Goal: Task Accomplishment & Management: Use online tool/utility

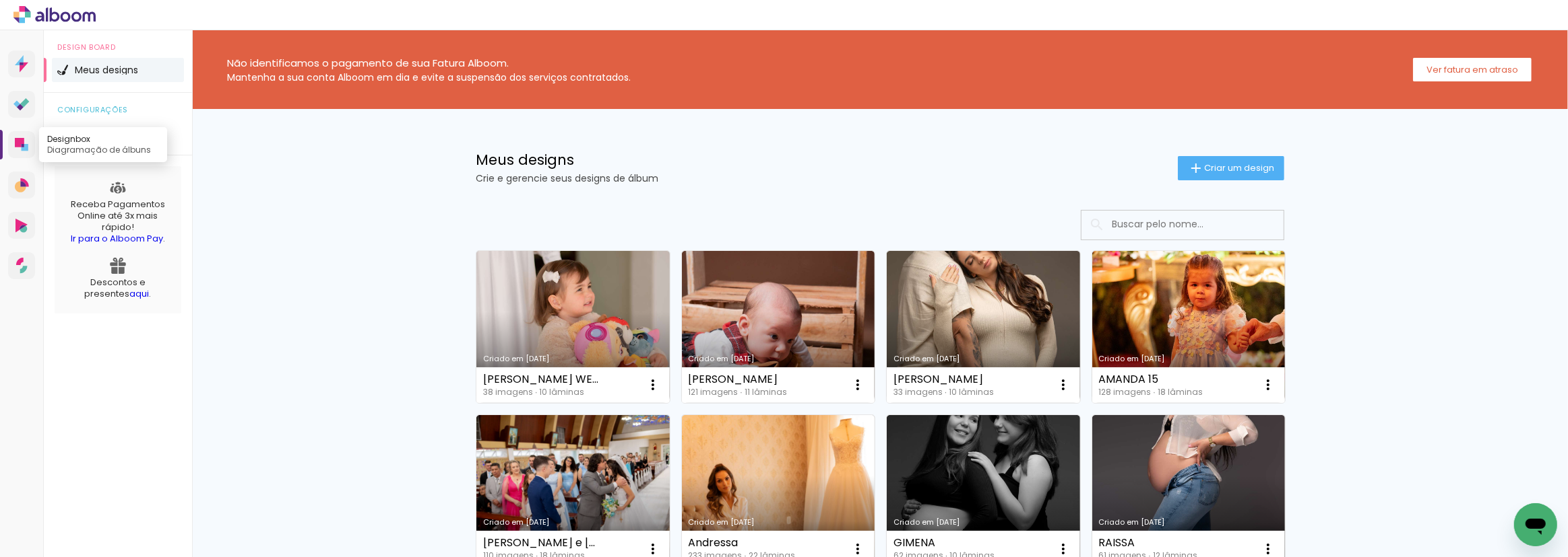
click at [22, 146] on icon at bounding box center [23, 146] width 3 height 4
click at [1244, 166] on span "Criar um design" at bounding box center [1238, 168] width 70 height 9
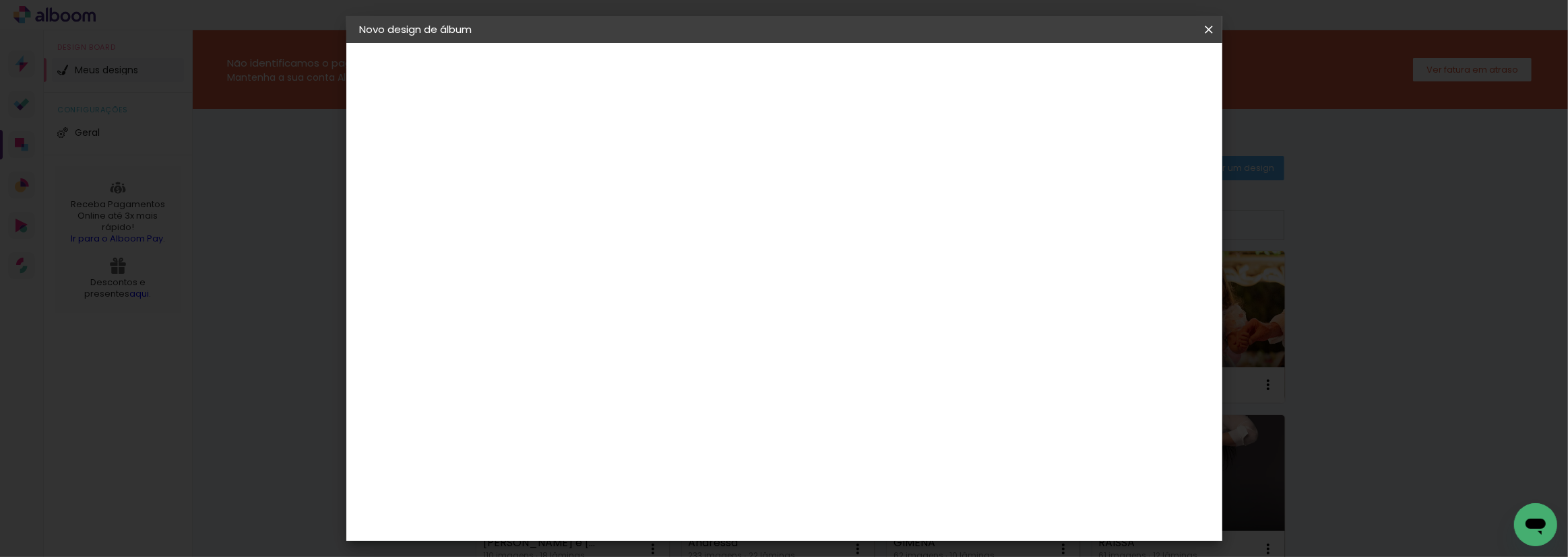
click at [580, 181] on input at bounding box center [580, 181] width 0 height 21
type input "[PERSON_NAME]"
type paper-input "[PERSON_NAME]"
click at [718, 64] on paper-button "Avançar" at bounding box center [685, 71] width 66 height 23
click at [614, 231] on paper-input-container at bounding box center [615, 215] width 145 height 30
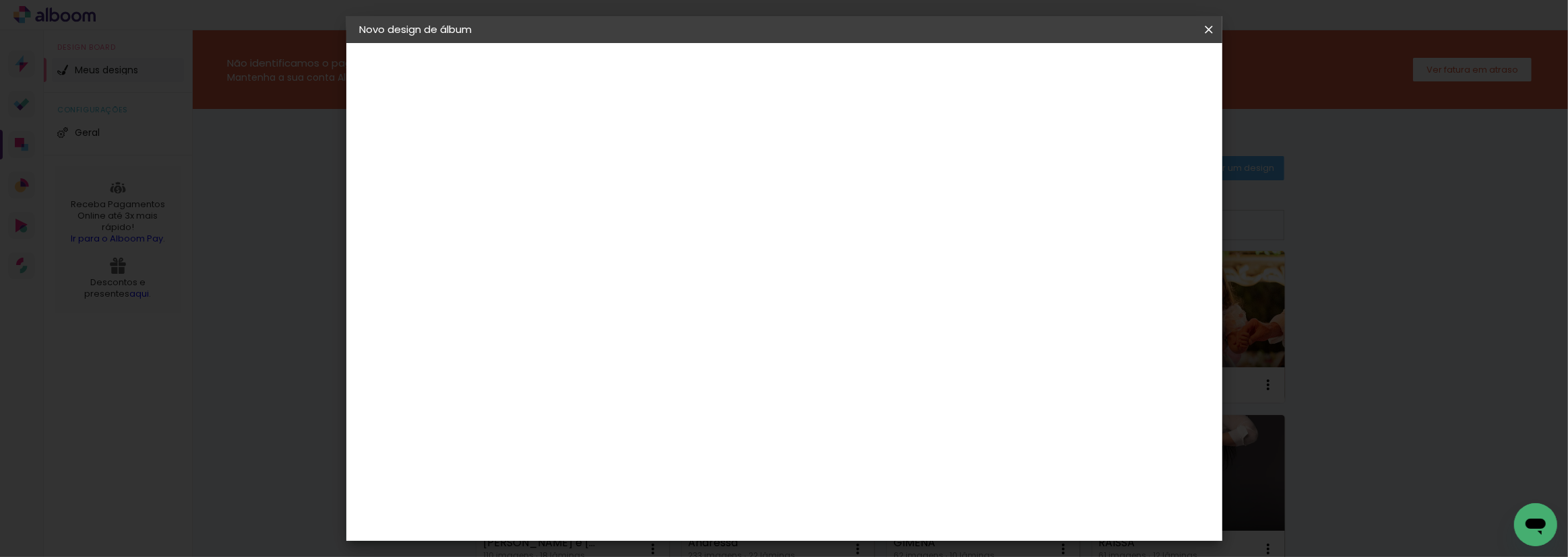
type input "C1"
type paper-input "C1"
click at [605, 297] on div "C1 Albuns" at bounding box center [588, 308] width 35 height 22
click at [795, 68] on paper-button "Avançar" at bounding box center [763, 71] width 66 height 23
click at [633, 229] on input "text" at bounding box center [606, 234] width 53 height 21
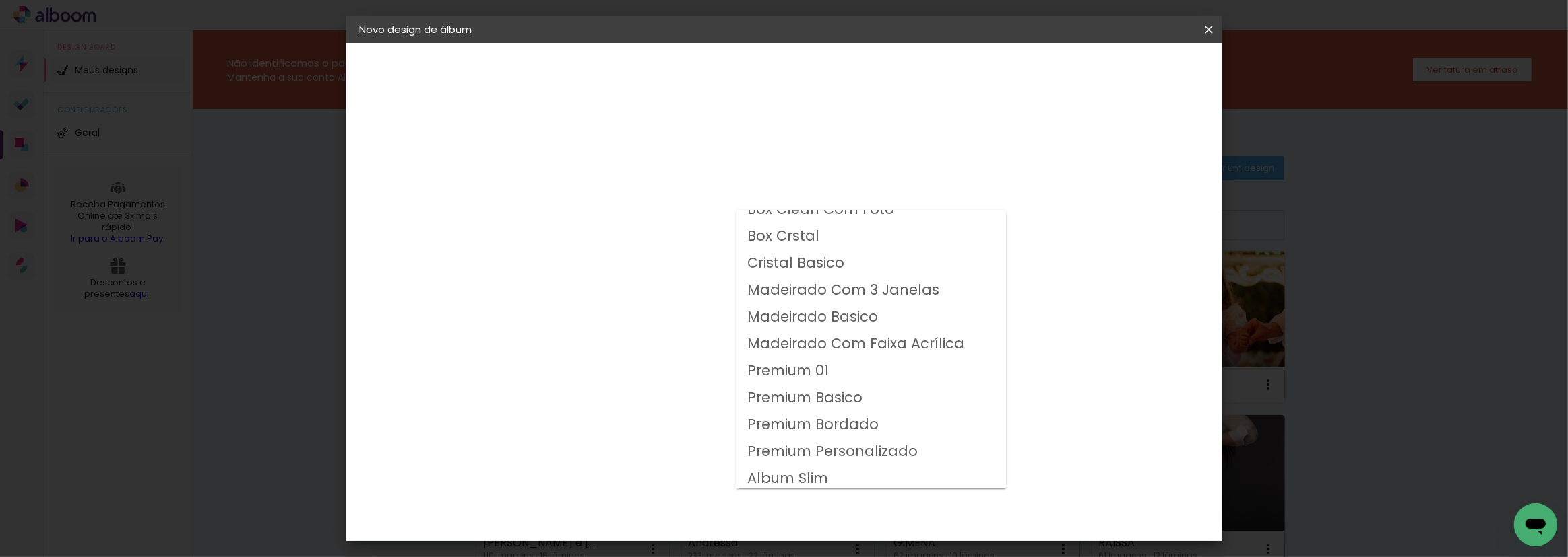
scroll to position [17, 0]
click at [0, 0] on slot "Album Slim" at bounding box center [0, 0] width 0 height 0
type input "Album Slim"
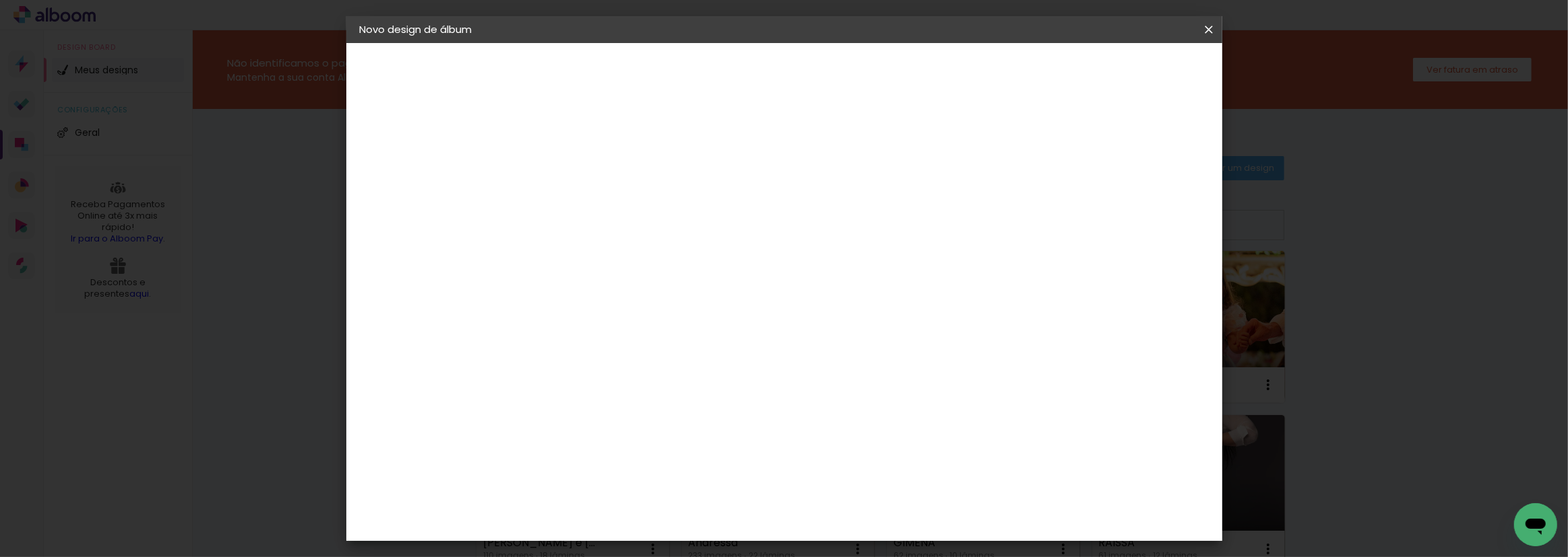
click at [671, 501] on span "25 × 25" at bounding box center [639, 514] width 63 height 27
click at [0, 0] on slot "Avançar" at bounding box center [0, 0] width 0 height 0
click at [1125, 66] on span "Iniciar design" at bounding box center [1095, 71] width 62 height 9
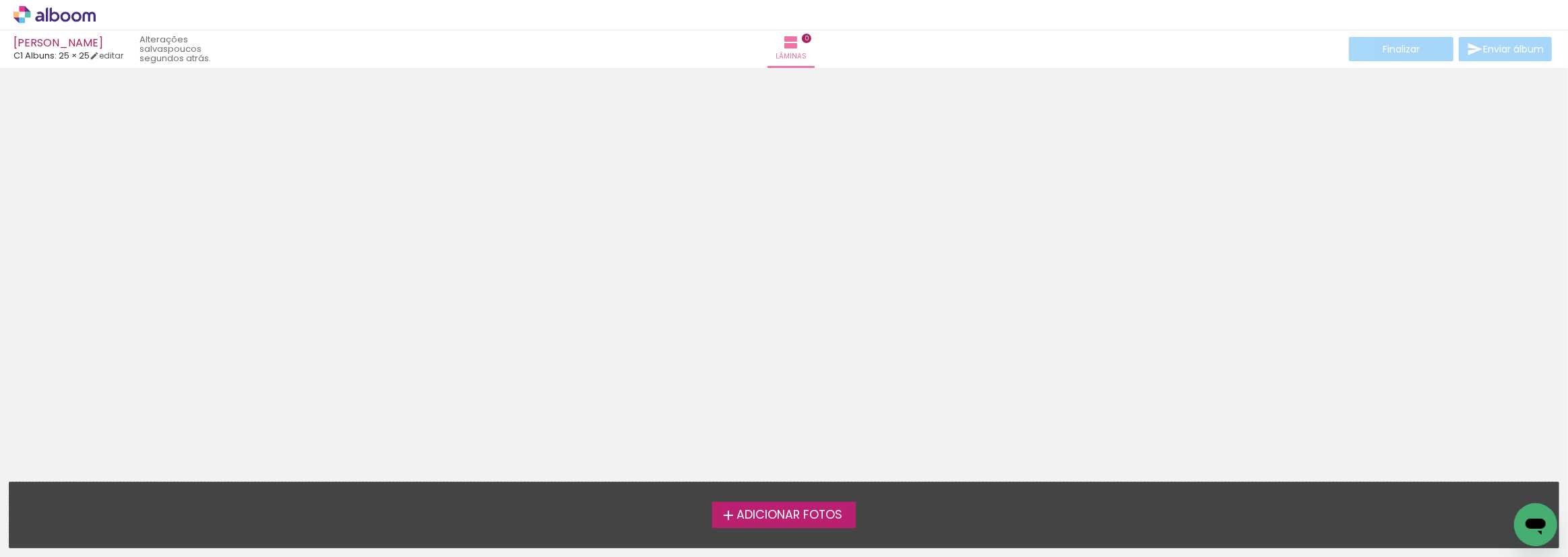
click at [794, 510] on span "Adicionar Fotos" at bounding box center [789, 515] width 106 height 12
click at [0, 0] on input "file" at bounding box center [0, 0] width 0 height 0
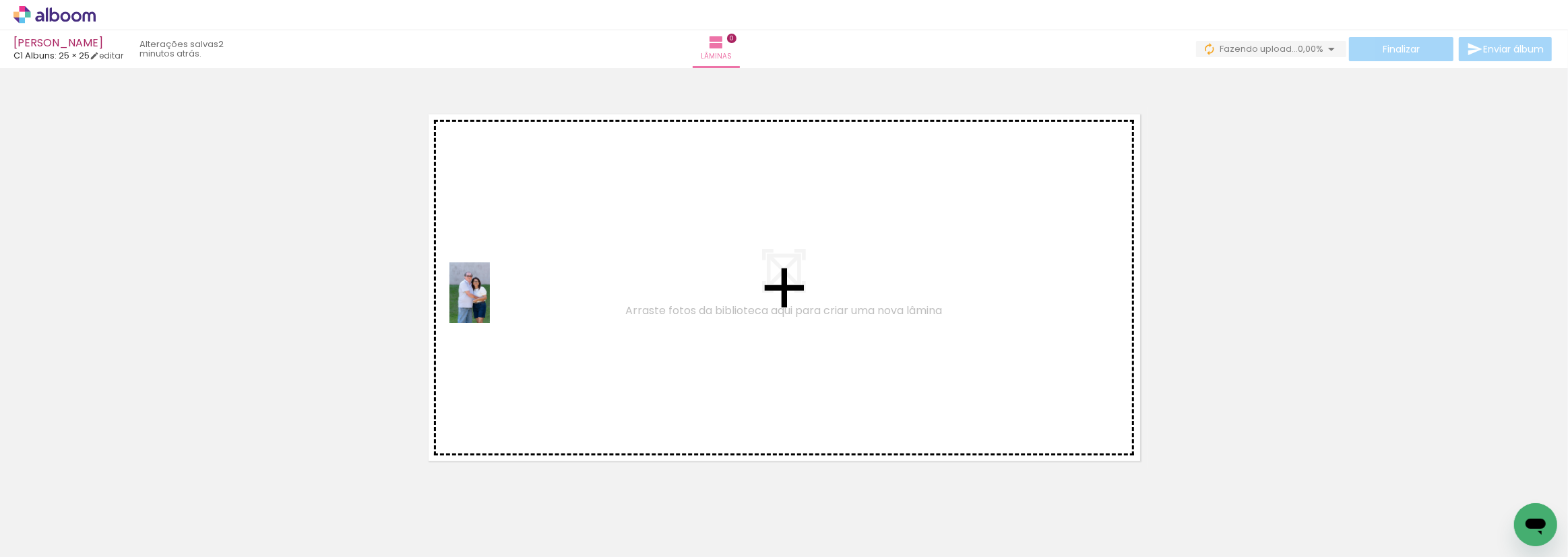
drag, startPoint x: 146, startPoint y: 521, endPoint x: 497, endPoint y: 291, distance: 419.6
click at [497, 291] on quentale-workspace at bounding box center [784, 278] width 1568 height 557
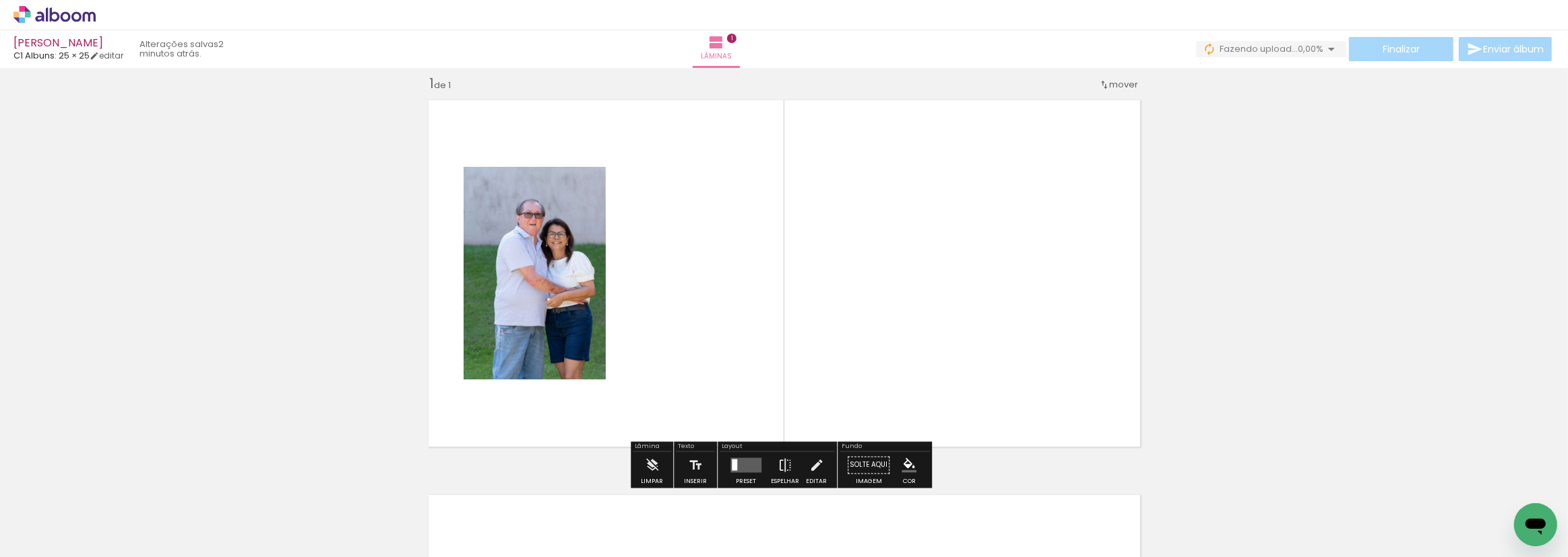
scroll to position [17, 0]
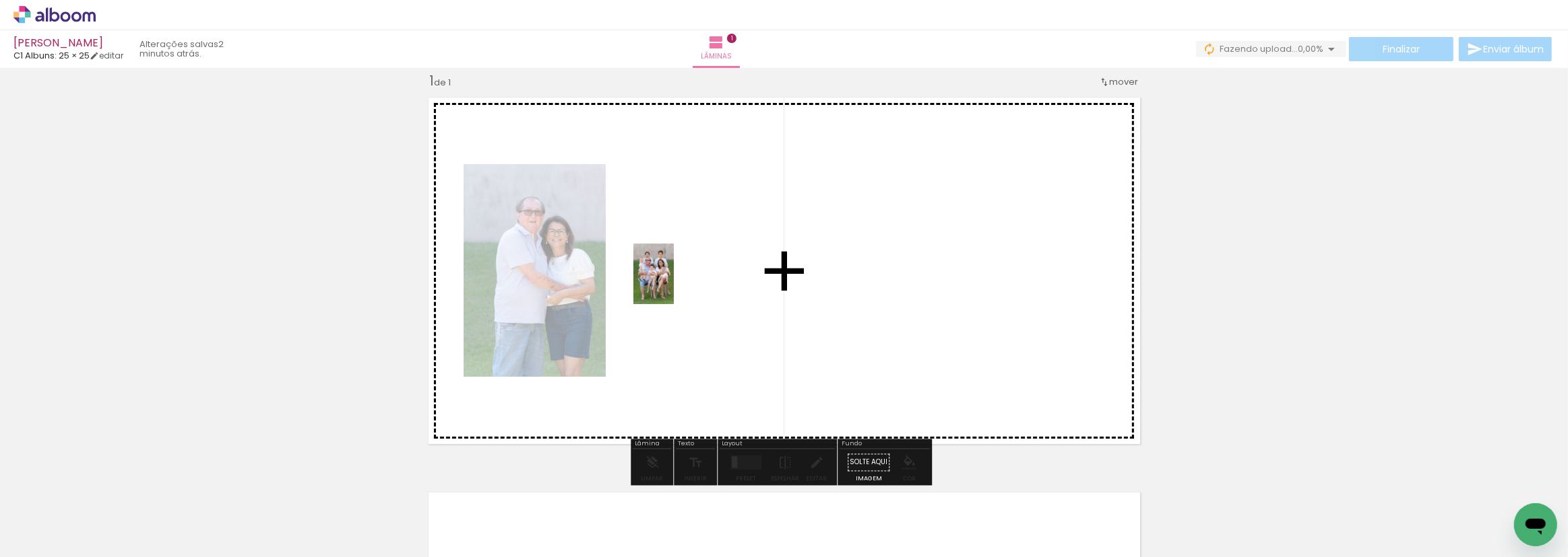
drag, startPoint x: 212, startPoint y: 513, endPoint x: 533, endPoint y: 345, distance: 362.3
click at [673, 285] on quentale-workspace at bounding box center [784, 278] width 1568 height 557
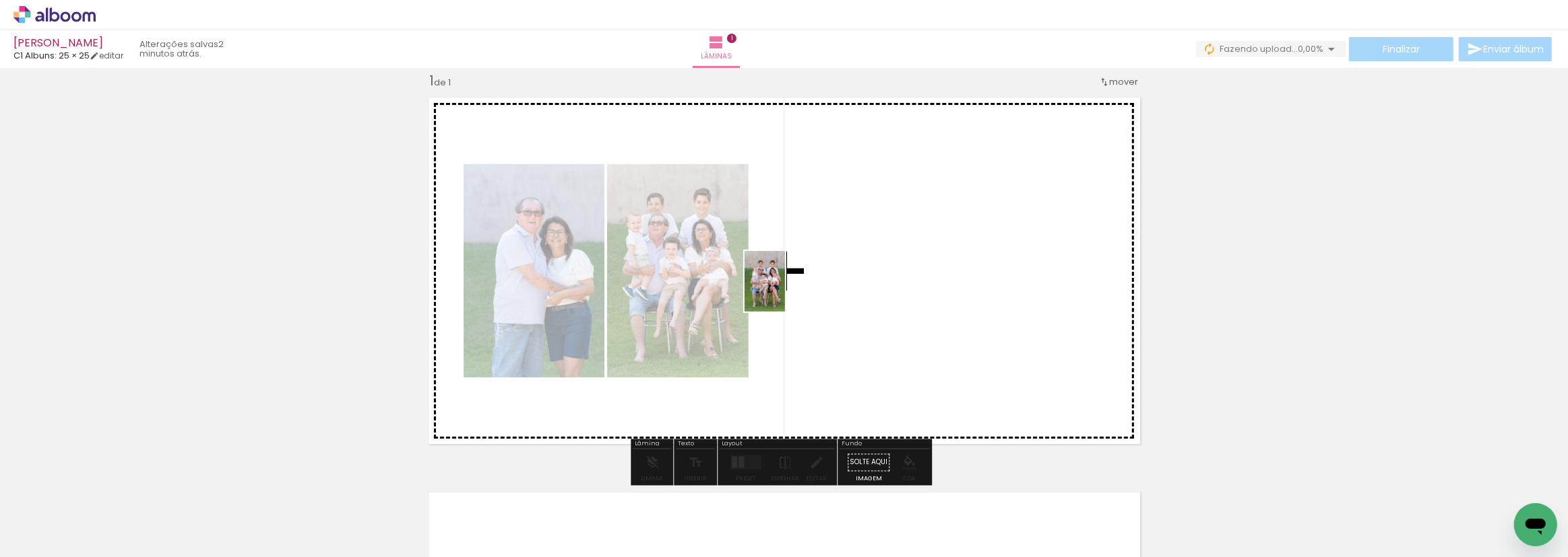
drag, startPoint x: 287, startPoint y: 503, endPoint x: 785, endPoint y: 291, distance: 541.2
click at [785, 291] on quentale-workspace at bounding box center [784, 278] width 1568 height 557
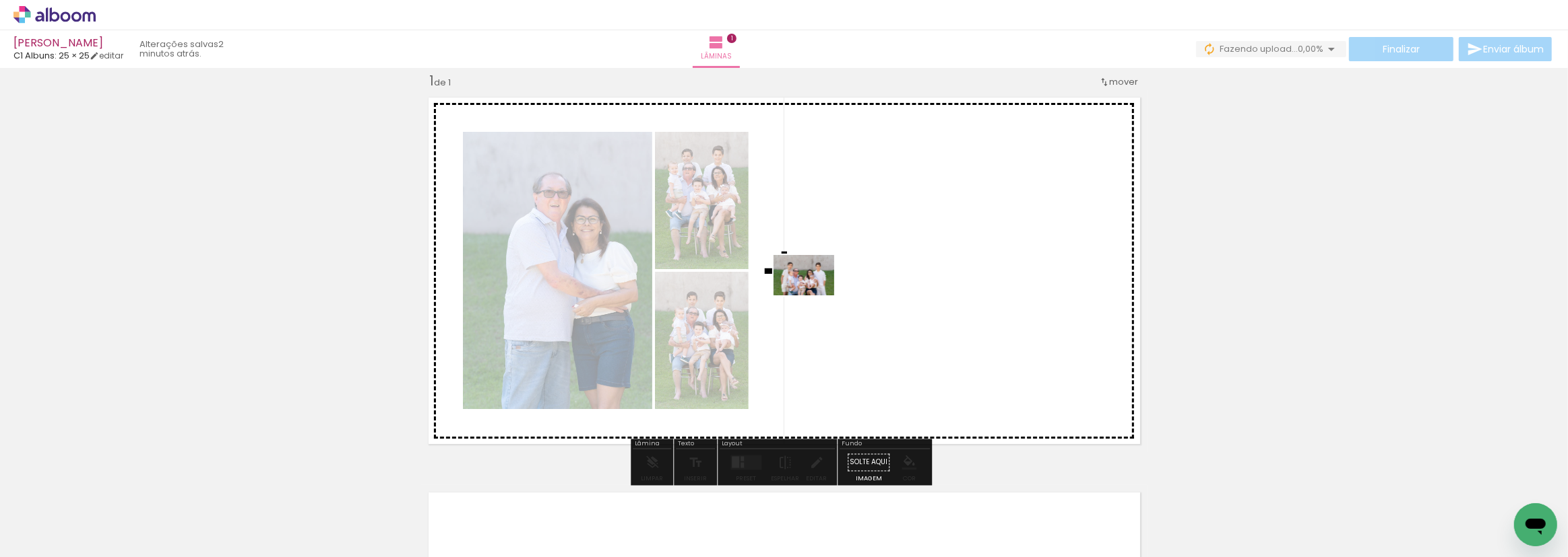
drag, startPoint x: 370, startPoint y: 518, endPoint x: 814, endPoint y: 297, distance: 496.0
click at [814, 297] on quentale-workspace at bounding box center [784, 278] width 1568 height 557
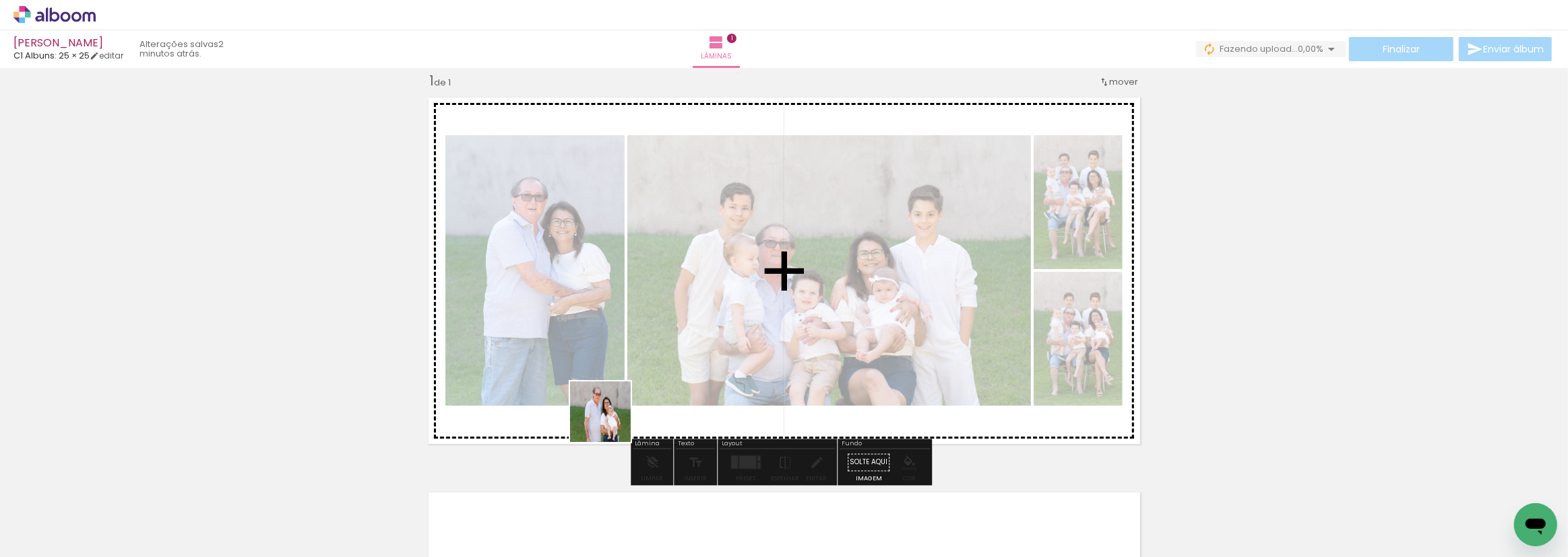
drag, startPoint x: 448, startPoint y: 518, endPoint x: 742, endPoint y: 329, distance: 349.5
click at [742, 329] on quentale-workspace at bounding box center [784, 278] width 1568 height 557
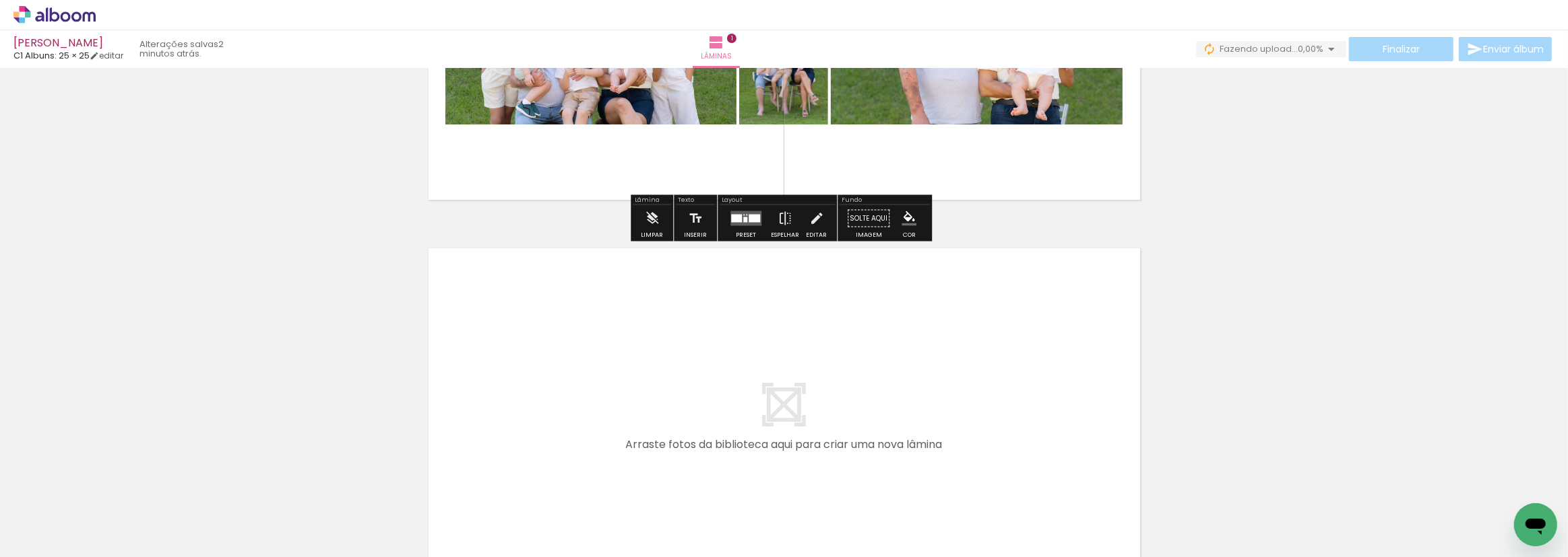
scroll to position [262, 0]
drag, startPoint x: 518, startPoint y: 516, endPoint x: 579, endPoint y: 498, distance: 63.6
click at [534, 367] on quentale-workspace at bounding box center [784, 278] width 1568 height 557
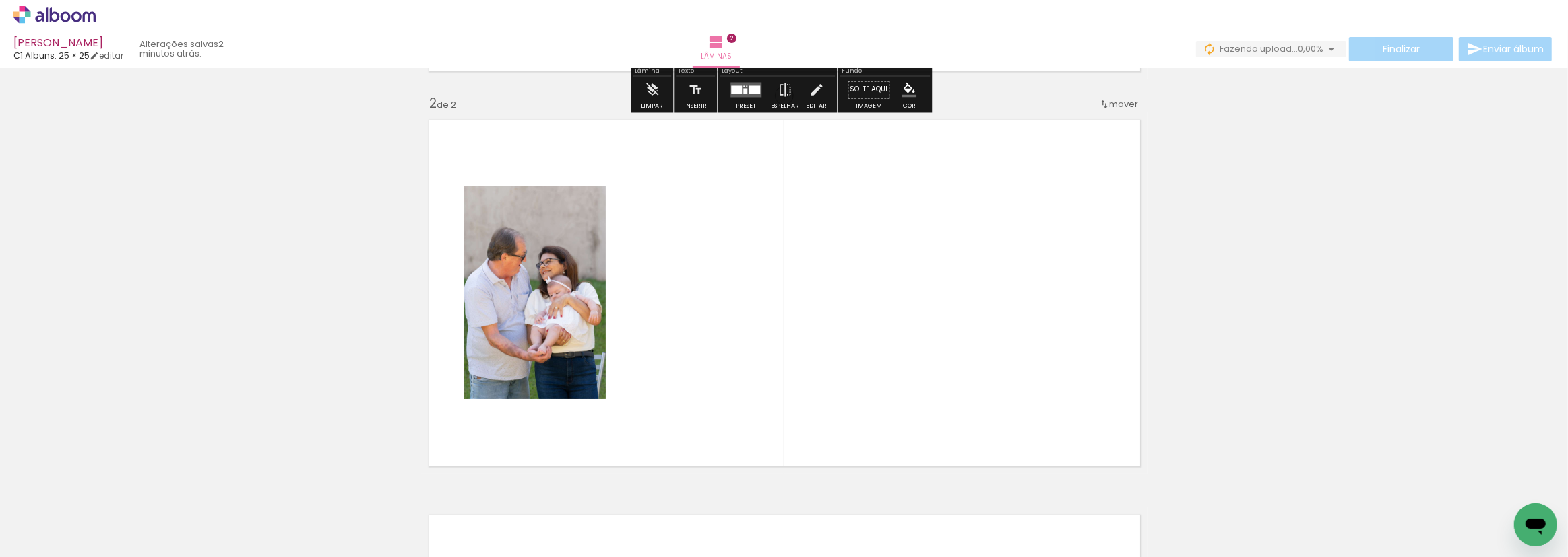
scroll to position [412, 0]
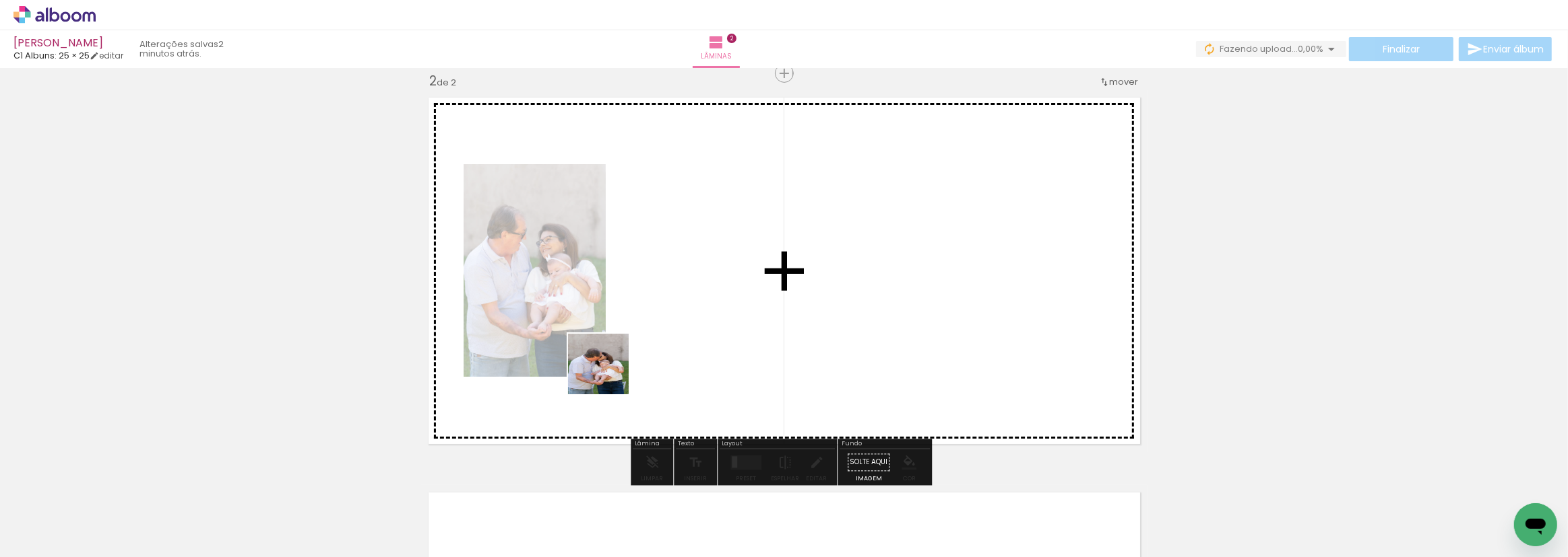
drag, startPoint x: 592, startPoint y: 526, endPoint x: 606, endPoint y: 365, distance: 161.6
click at [606, 365] on quentale-workspace at bounding box center [784, 278] width 1568 height 557
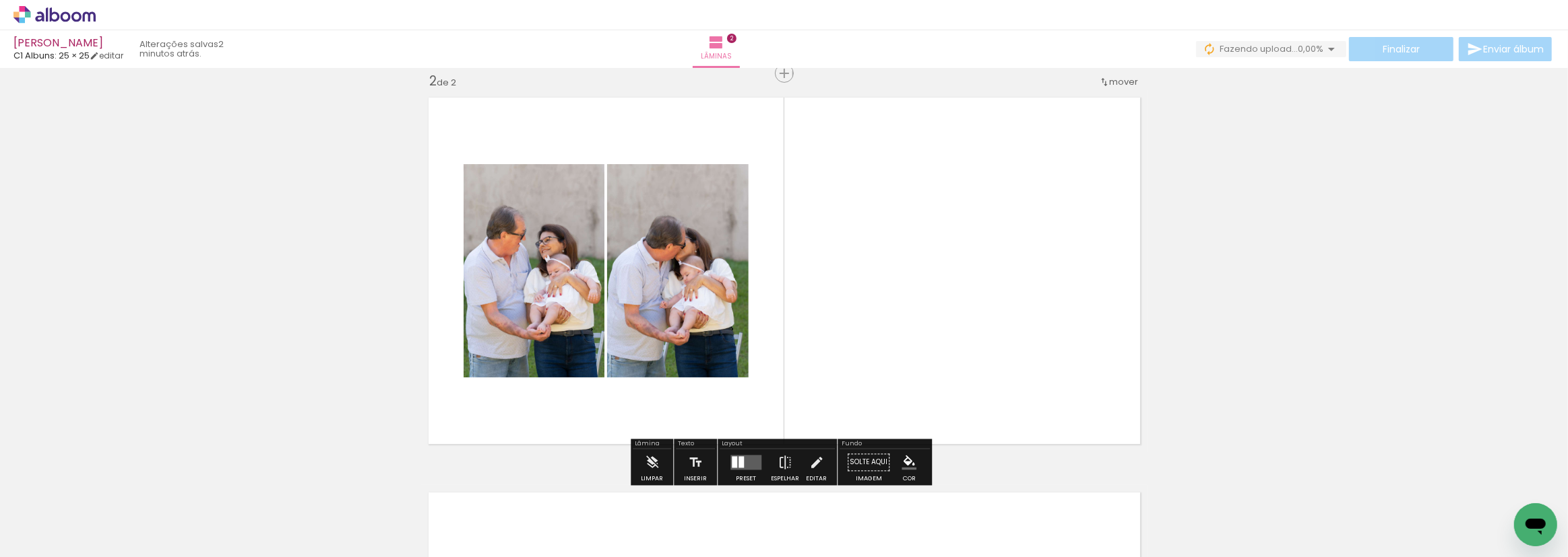
drag, startPoint x: 652, startPoint y: 518, endPoint x: 750, endPoint y: 409, distance: 146.6
click at [726, 307] on quentale-workspace at bounding box center [784, 278] width 1568 height 557
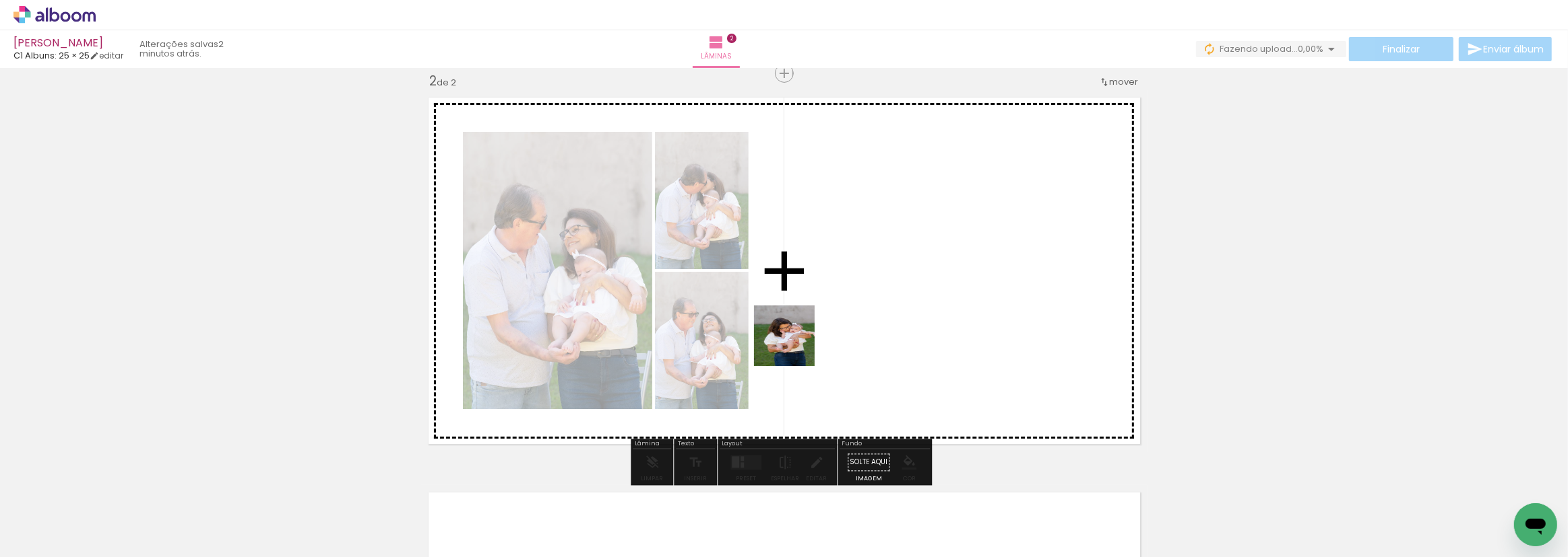
drag, startPoint x: 754, startPoint y: 521, endPoint x: 809, endPoint y: 451, distance: 89.0
click at [790, 338] on quentale-workspace at bounding box center [784, 278] width 1568 height 557
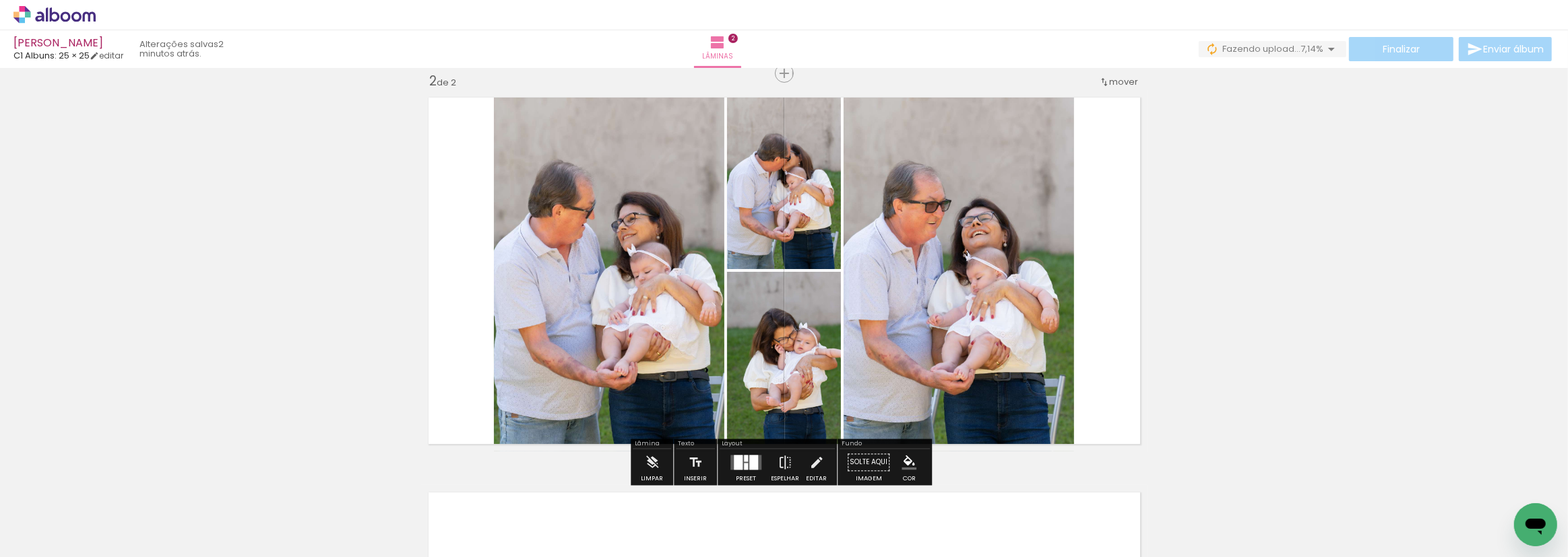
drag, startPoint x: 829, startPoint y: 525, endPoint x: 822, endPoint y: 346, distance: 179.1
click at [824, 343] on quentale-workspace at bounding box center [784, 278] width 1568 height 557
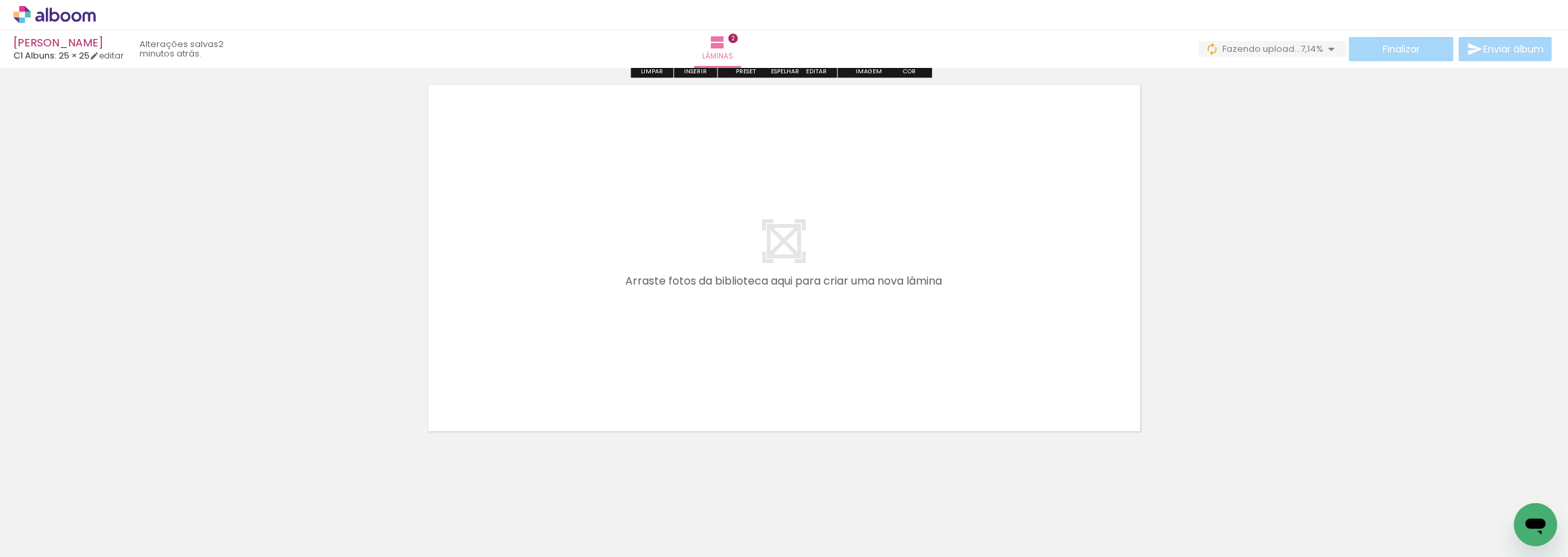
scroll to position [832, 0]
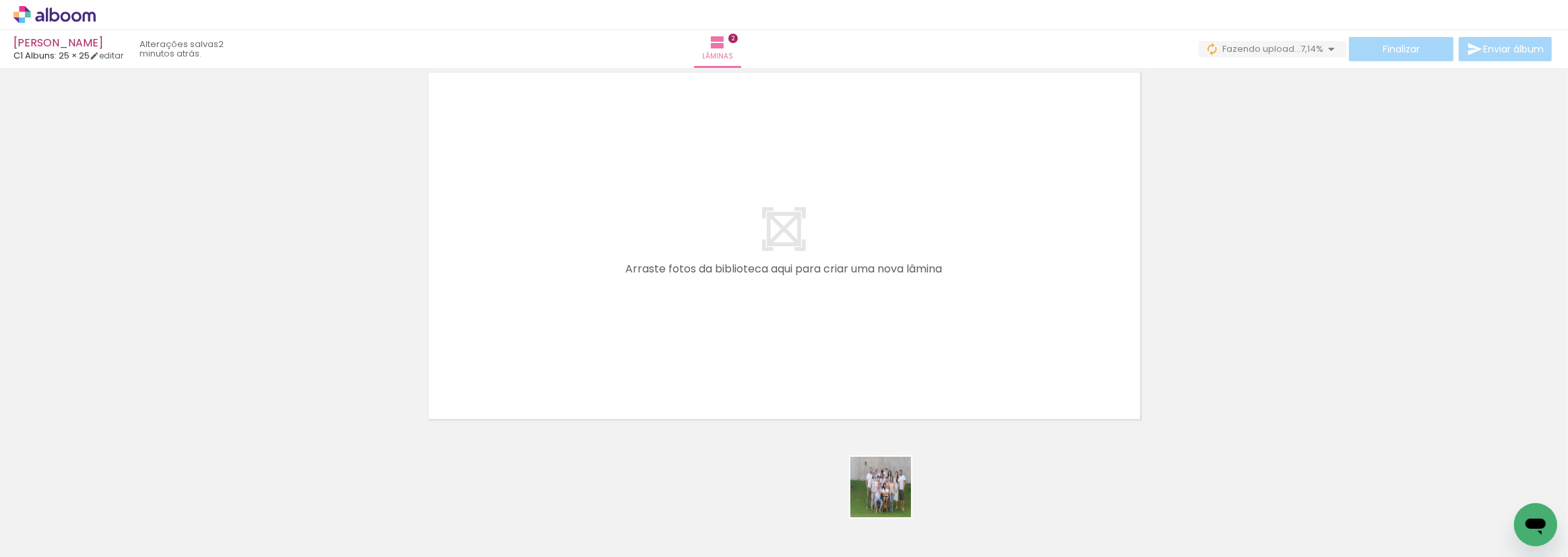
drag, startPoint x: 891, startPoint y: 497, endPoint x: 829, endPoint y: 355, distance: 154.9
click at [832, 363] on quentale-workspace at bounding box center [784, 278] width 1568 height 557
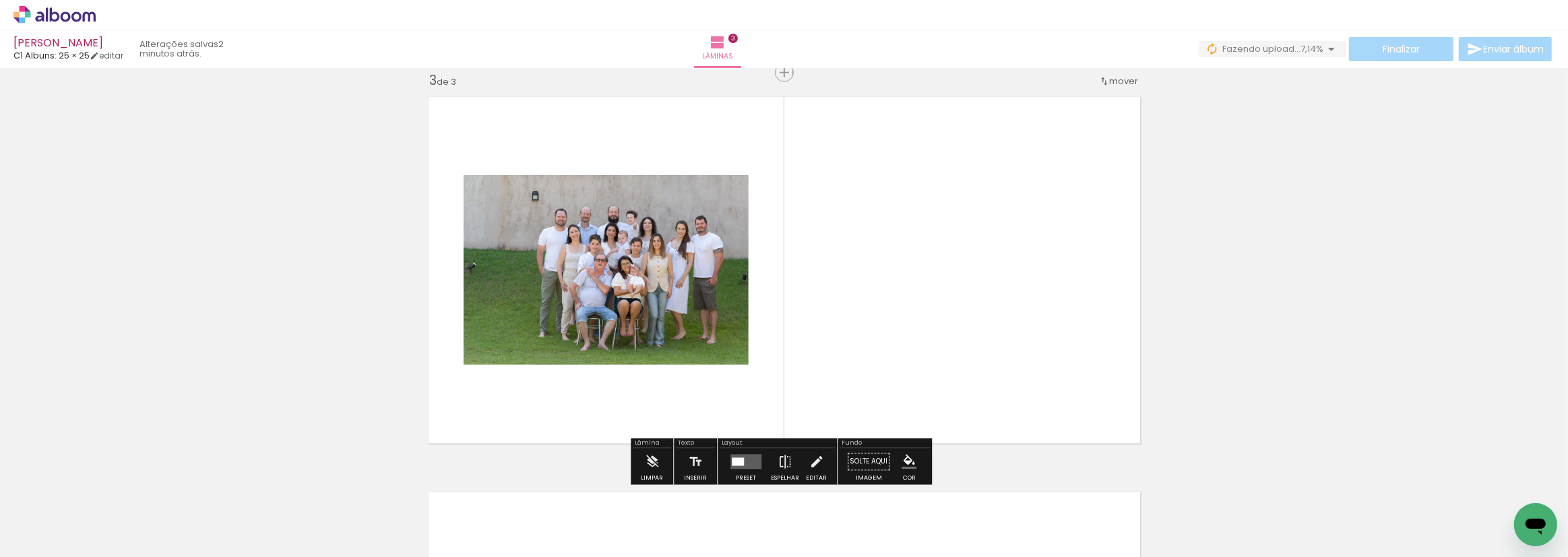
scroll to position [807, 0]
drag, startPoint x: 979, startPoint y: 523, endPoint x: 896, endPoint y: 397, distance: 150.9
click at [862, 382] on quentale-workspace at bounding box center [784, 278] width 1568 height 557
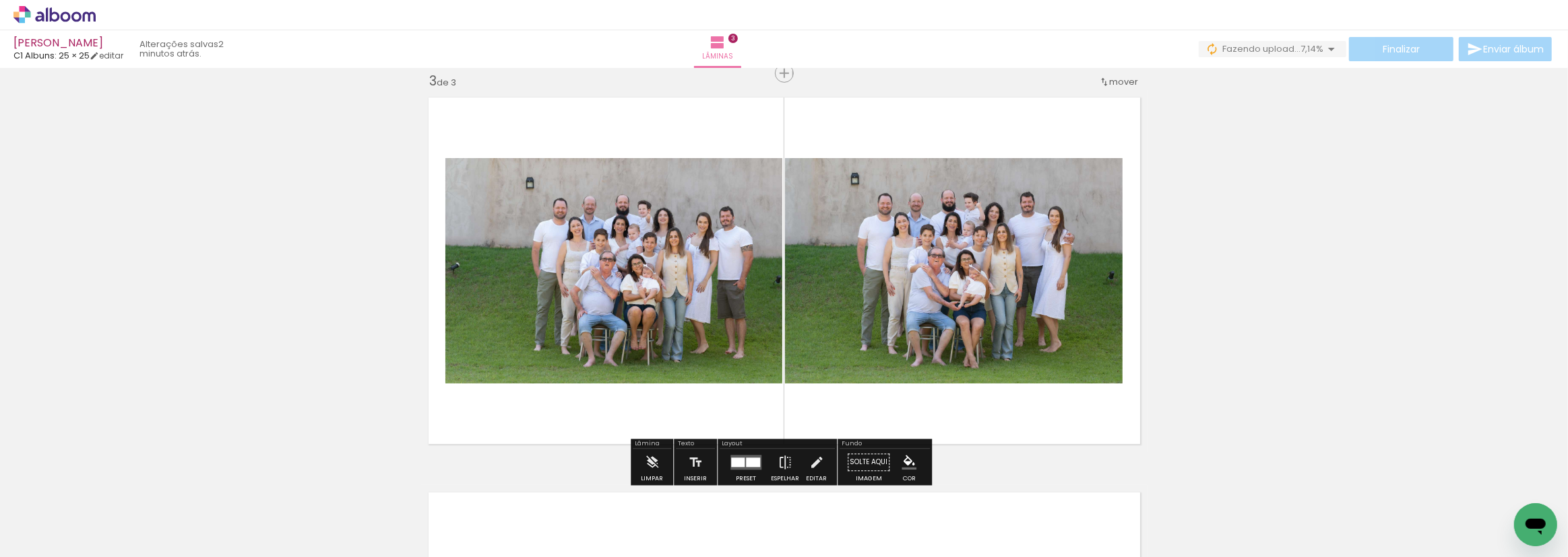
drag, startPoint x: 1060, startPoint y: 521, endPoint x: 968, endPoint y: 413, distance: 141.9
click at [876, 366] on quentale-workspace at bounding box center [784, 278] width 1568 height 557
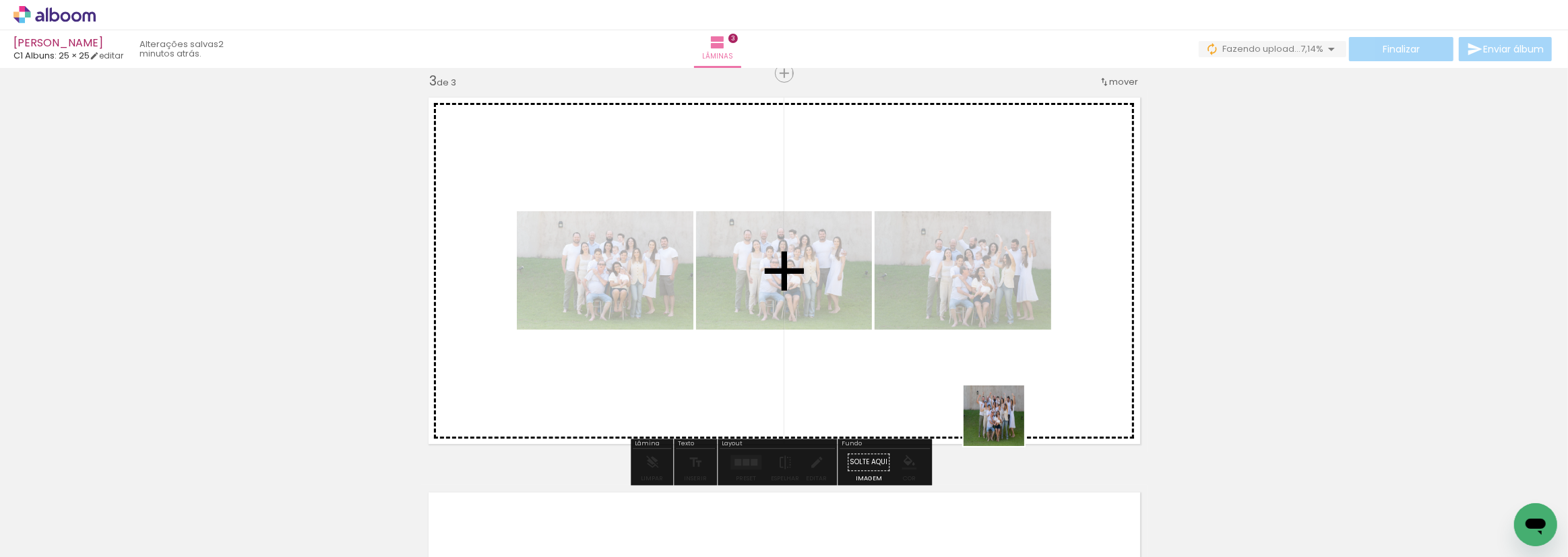
drag, startPoint x: 1119, startPoint y: 513, endPoint x: 869, endPoint y: 308, distance: 323.3
click at [869, 308] on quentale-workspace at bounding box center [784, 278] width 1568 height 557
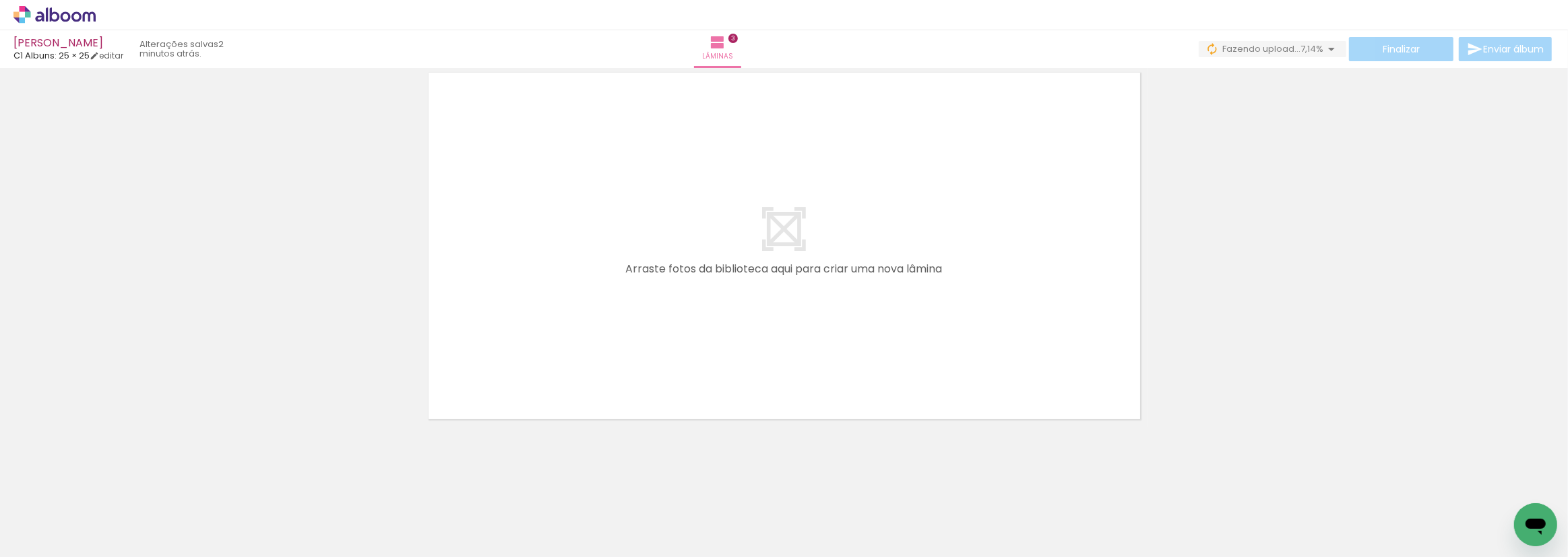
scroll to position [0, 709]
drag, startPoint x: 491, startPoint y: 529, endPoint x: 542, endPoint y: 308, distance: 226.8
click at [542, 308] on quentale-workspace at bounding box center [784, 278] width 1568 height 557
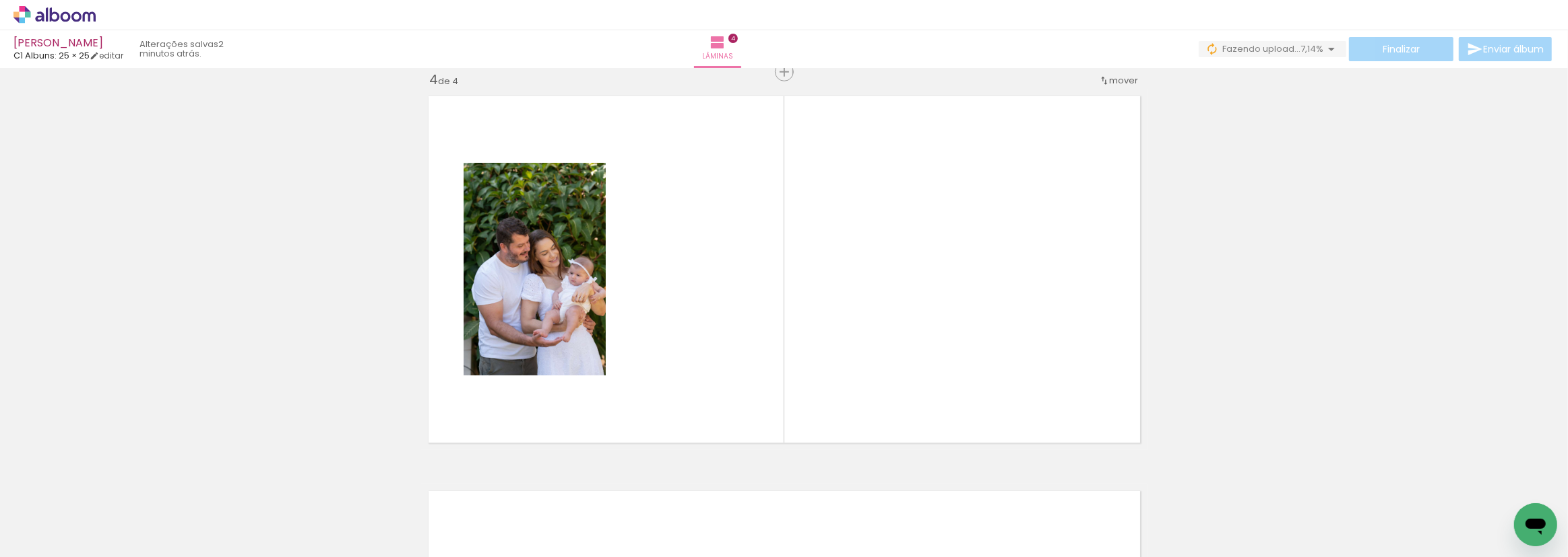
scroll to position [1202, 0]
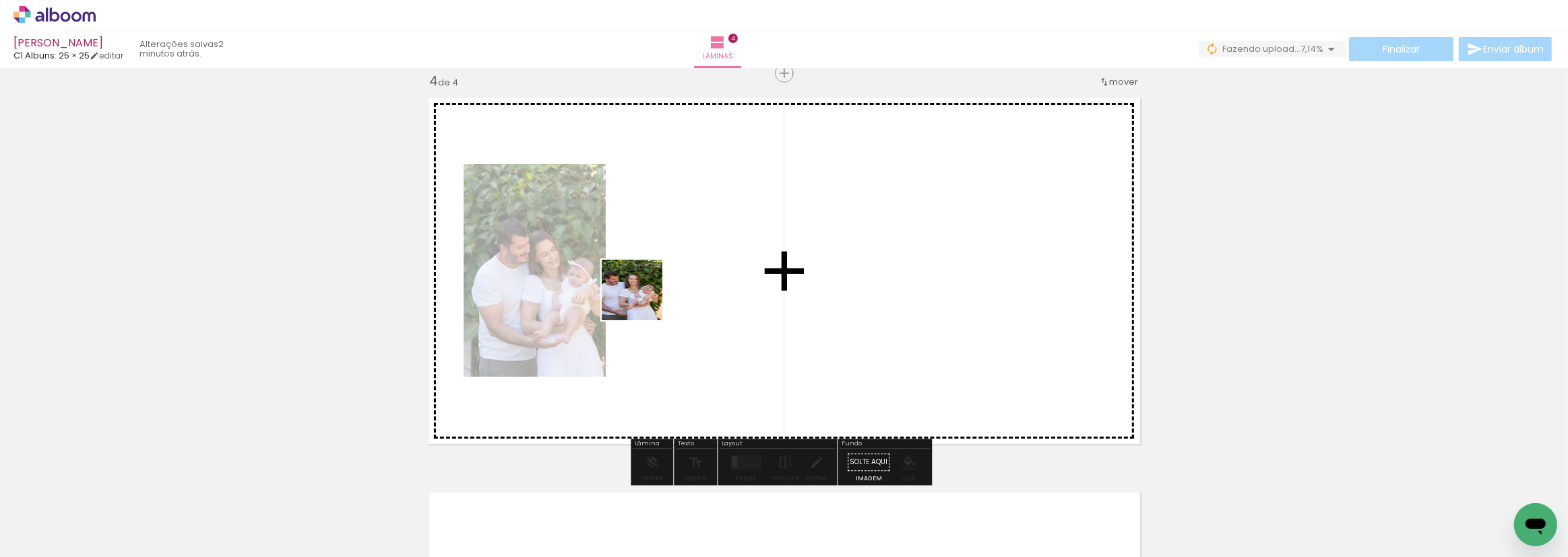
drag, startPoint x: 638, startPoint y: 359, endPoint x: 634, endPoint y: 396, distance: 37.2
click at [641, 299] on quentale-workspace at bounding box center [784, 278] width 1568 height 557
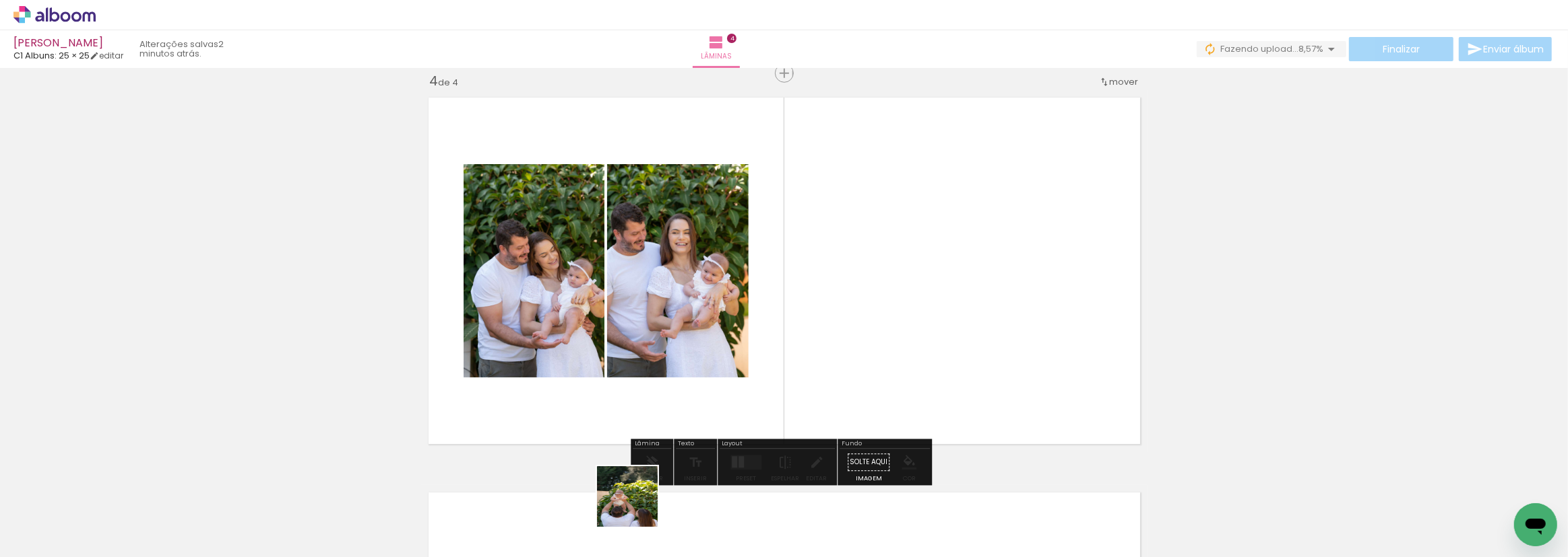
drag, startPoint x: 636, startPoint y: 515, endPoint x: 715, endPoint y: 430, distance: 116.0
click at [686, 321] on quentale-workspace at bounding box center [784, 278] width 1568 height 557
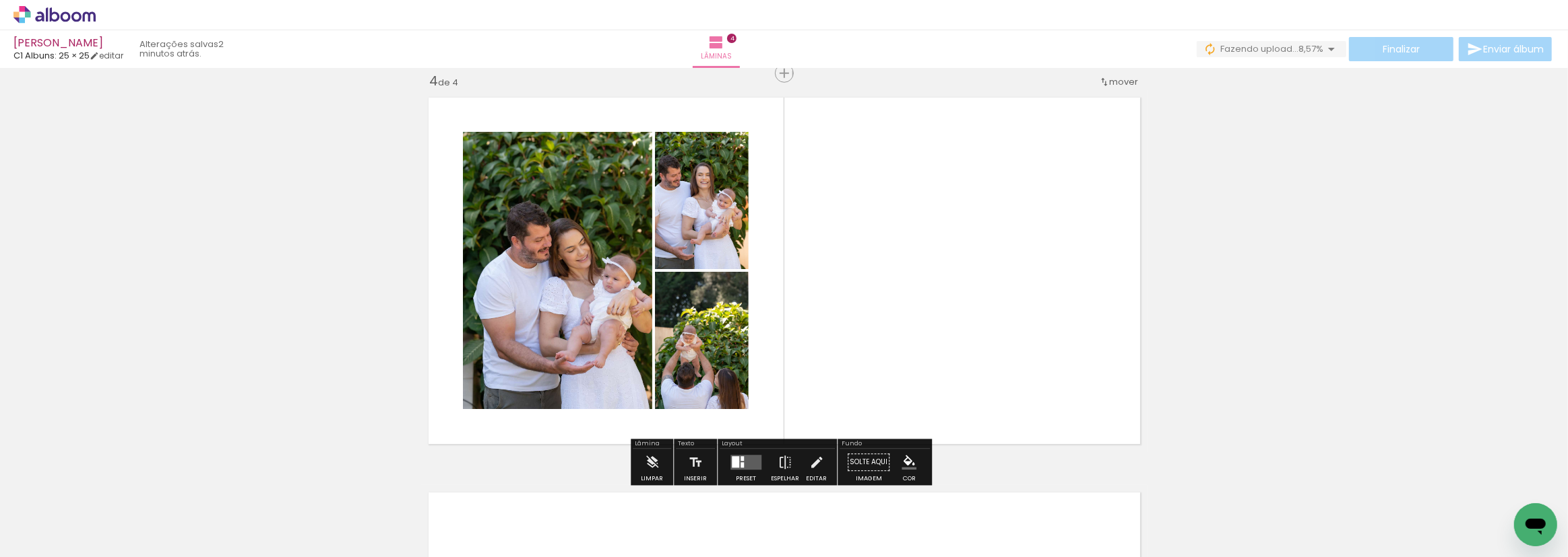
drag, startPoint x: 720, startPoint y: 523, endPoint x: 762, endPoint y: 372, distance: 156.7
click at [762, 372] on quentale-workspace at bounding box center [784, 278] width 1568 height 557
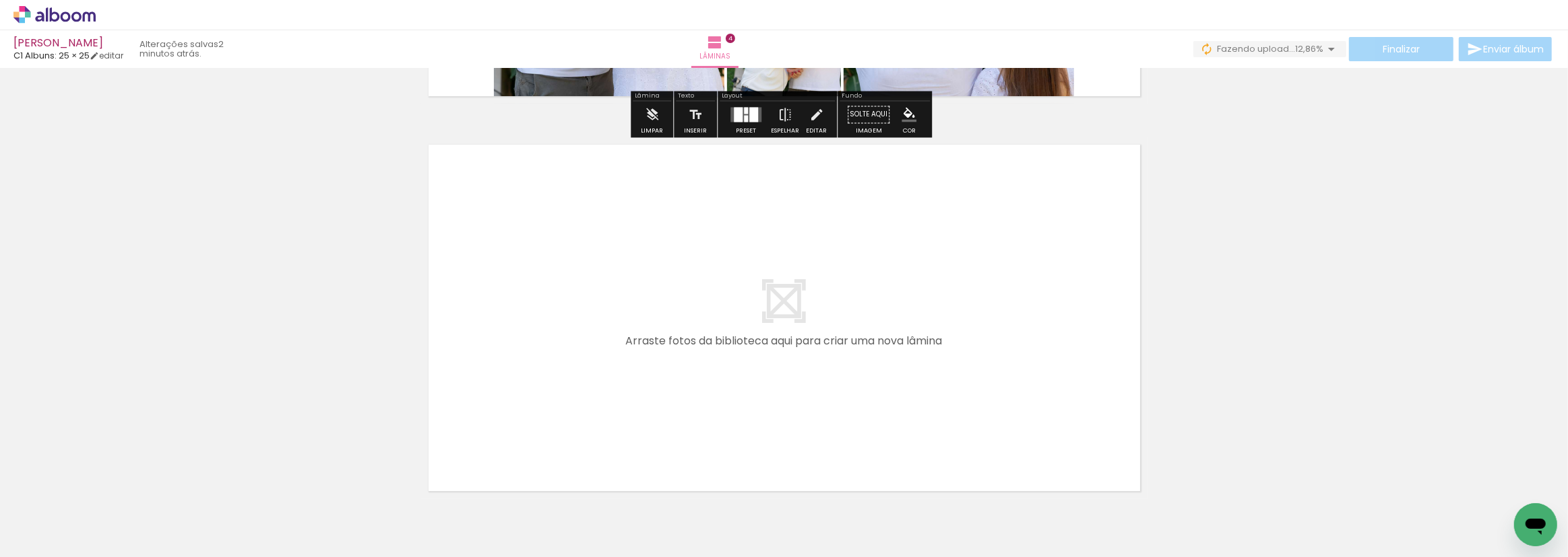
scroll to position [1569, 0]
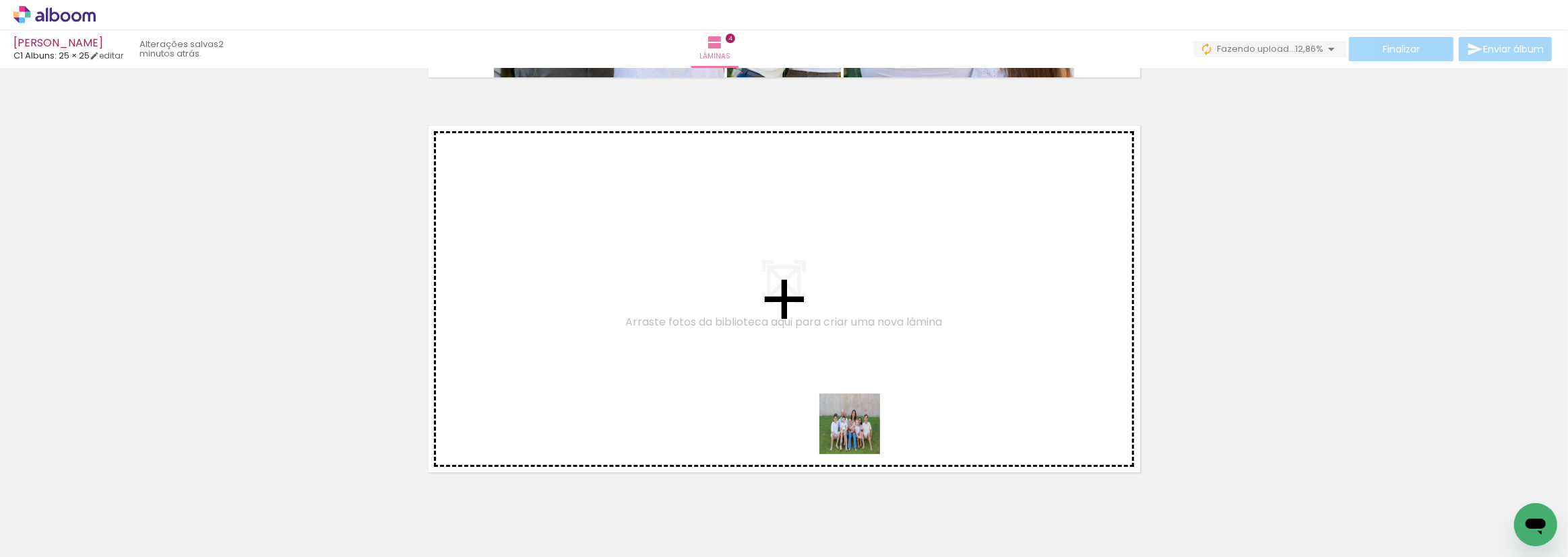
drag, startPoint x: 939, startPoint y: 517, endPoint x: 802, endPoint y: 366, distance: 203.9
click at [802, 366] on quentale-workspace at bounding box center [784, 278] width 1568 height 557
